Goal: Task Accomplishment & Management: Manage account settings

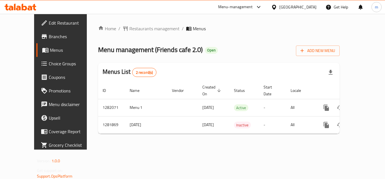
click at [49, 67] on span "Choice Groups" at bounding box center [71, 63] width 45 height 7
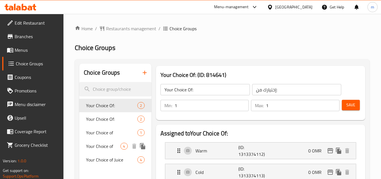
click at [107, 145] on span "Your Choice of" at bounding box center [103, 145] width 34 height 7
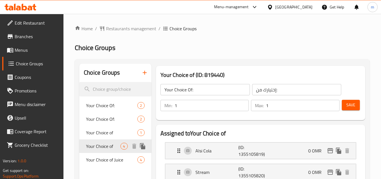
type input "Your Choice of"
type input "اختيارك من"
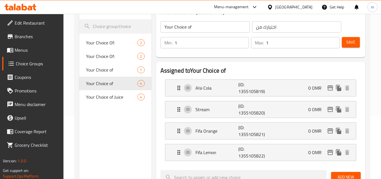
scroll to position [56, 0]
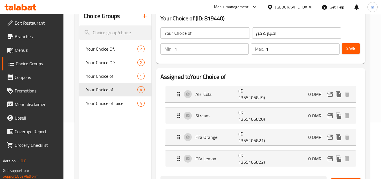
click at [273, 6] on icon at bounding box center [270, 7] width 6 height 6
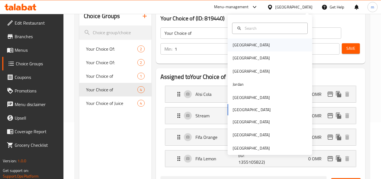
click at [254, 43] on div "[GEOGRAPHIC_DATA]" at bounding box center [270, 44] width 85 height 13
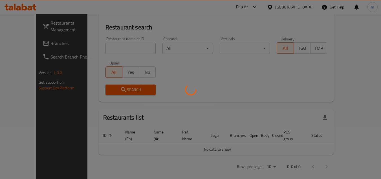
scroll to position [56, 0]
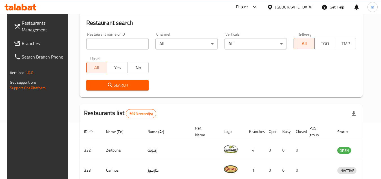
click at [38, 43] on span "Branches" at bounding box center [44, 43] width 45 height 7
